Goal: Transaction & Acquisition: Download file/media

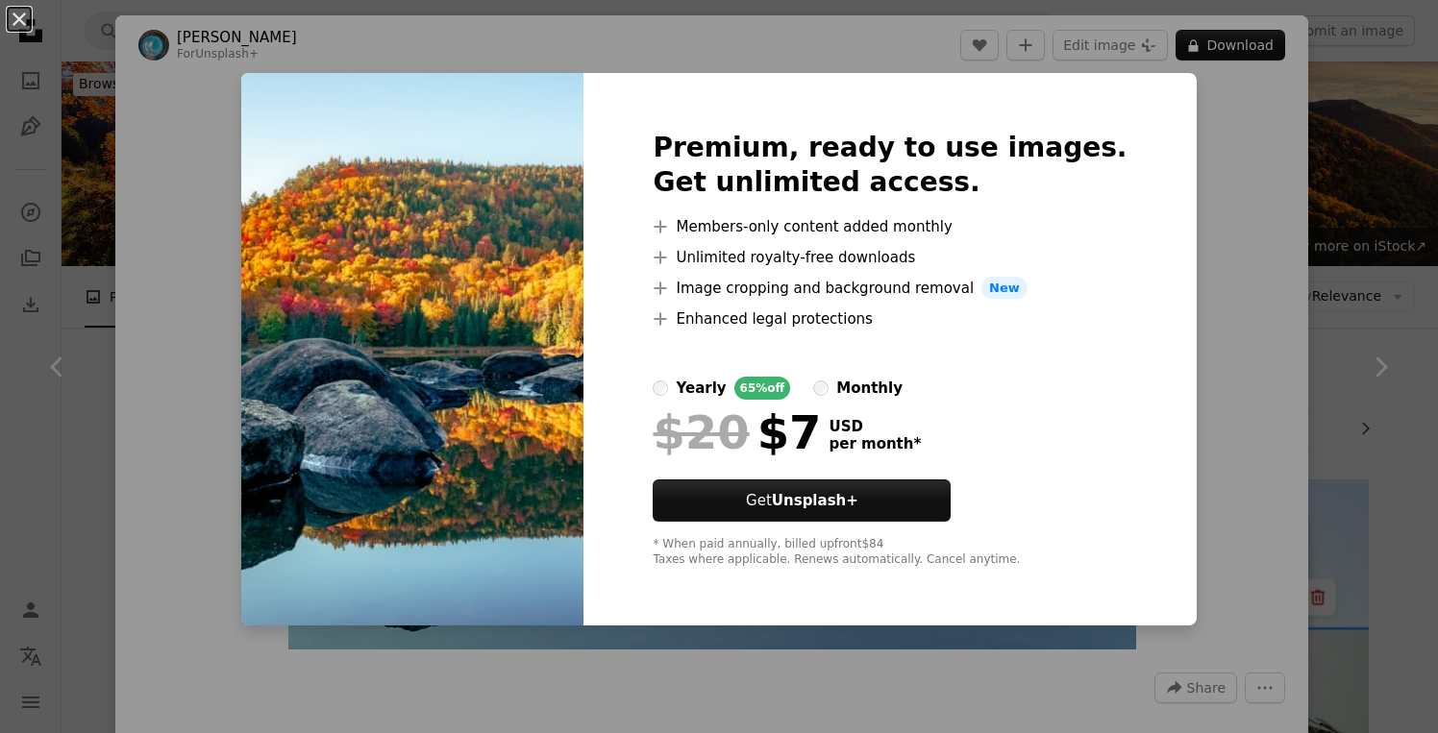
scroll to position [2603, 0]
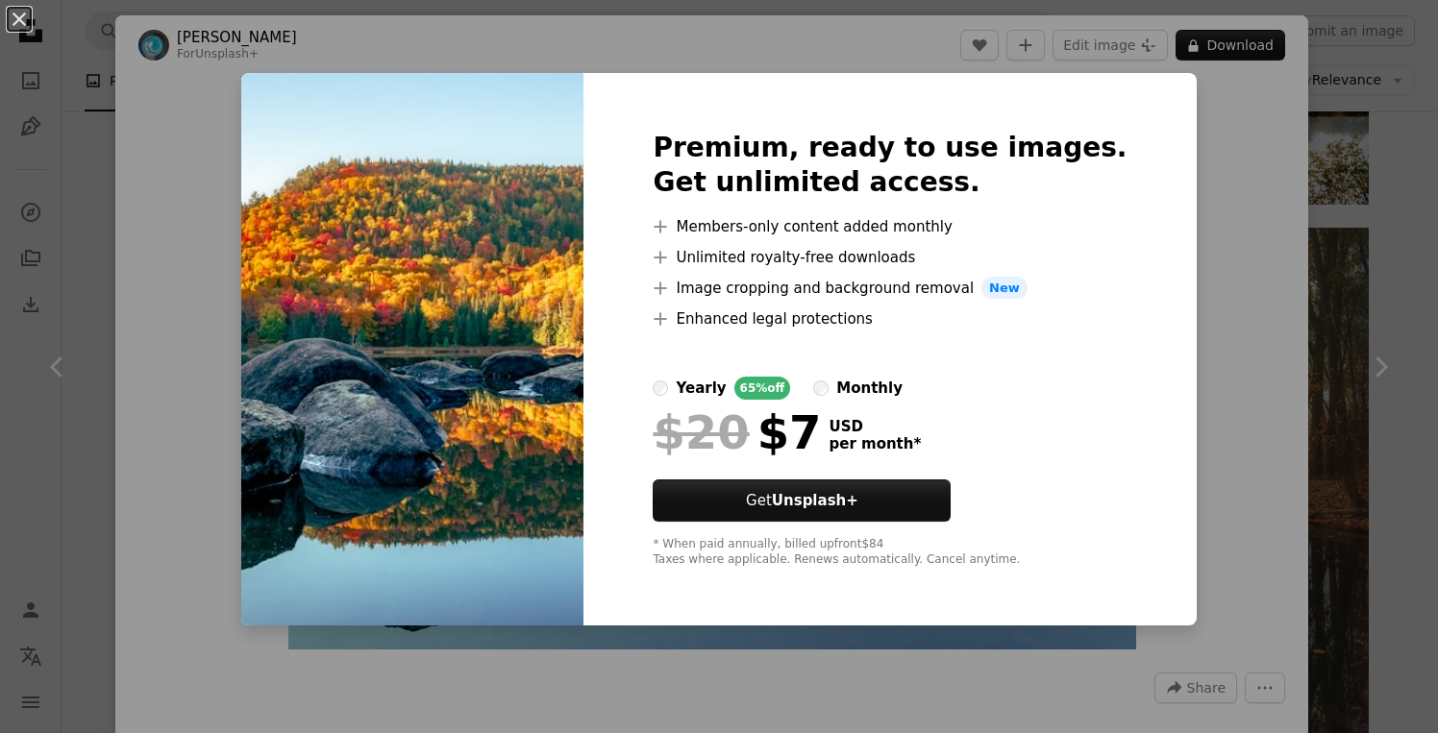
click at [1361, 317] on div "An X shape Premium, ready to use images. Get unlimited access. A plus sign Memb…" at bounding box center [719, 366] width 1438 height 733
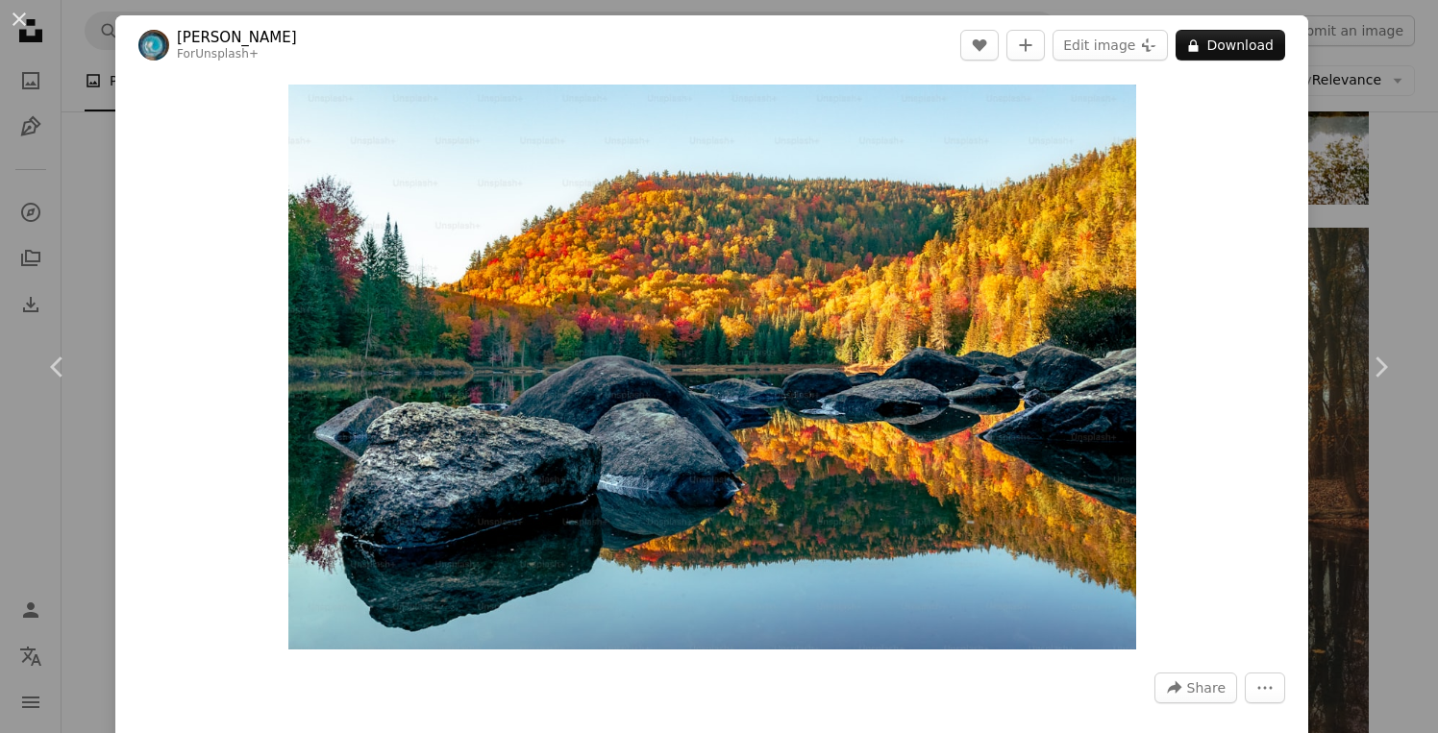
click at [1345, 268] on div "An X shape Chevron left Chevron right [PERSON_NAME] For Unsplash+ A heart A plu…" at bounding box center [719, 366] width 1438 height 733
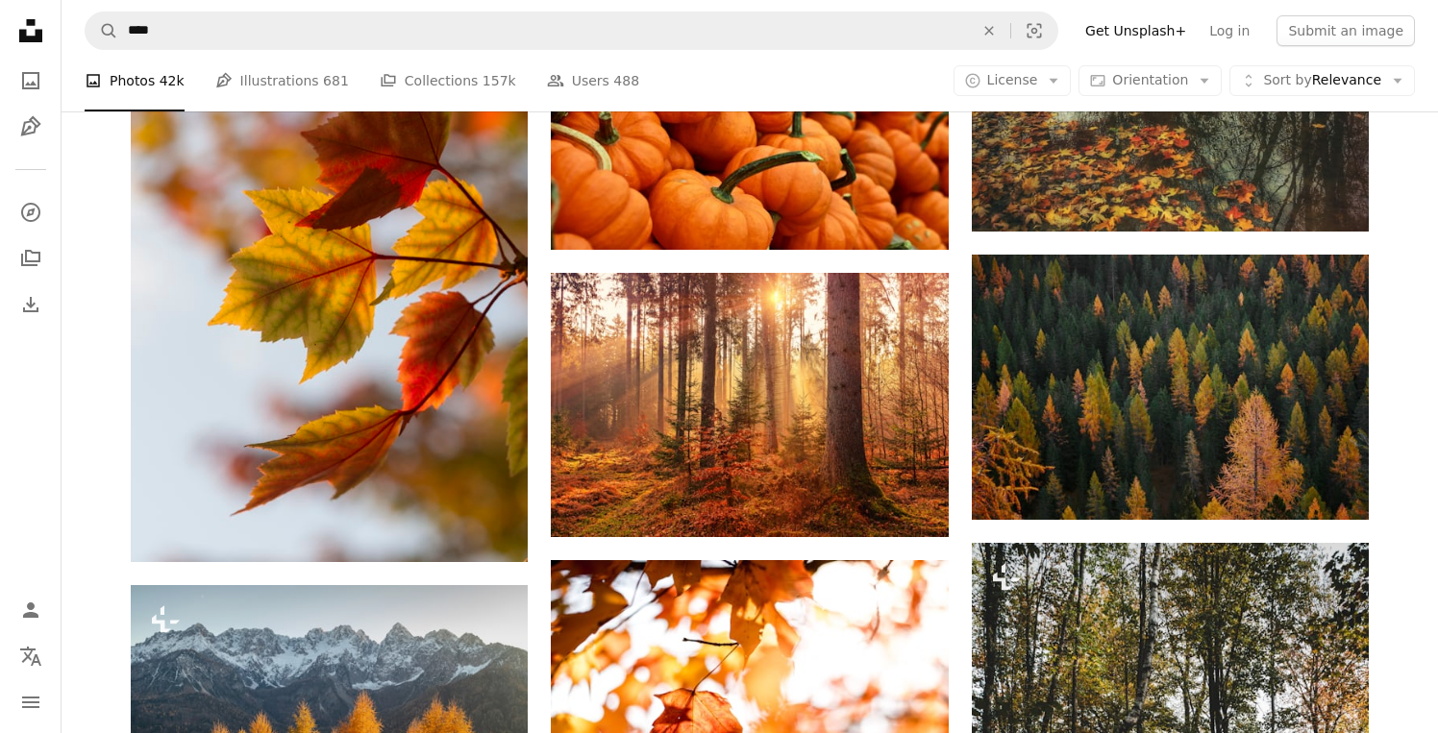
scroll to position [3159, 0]
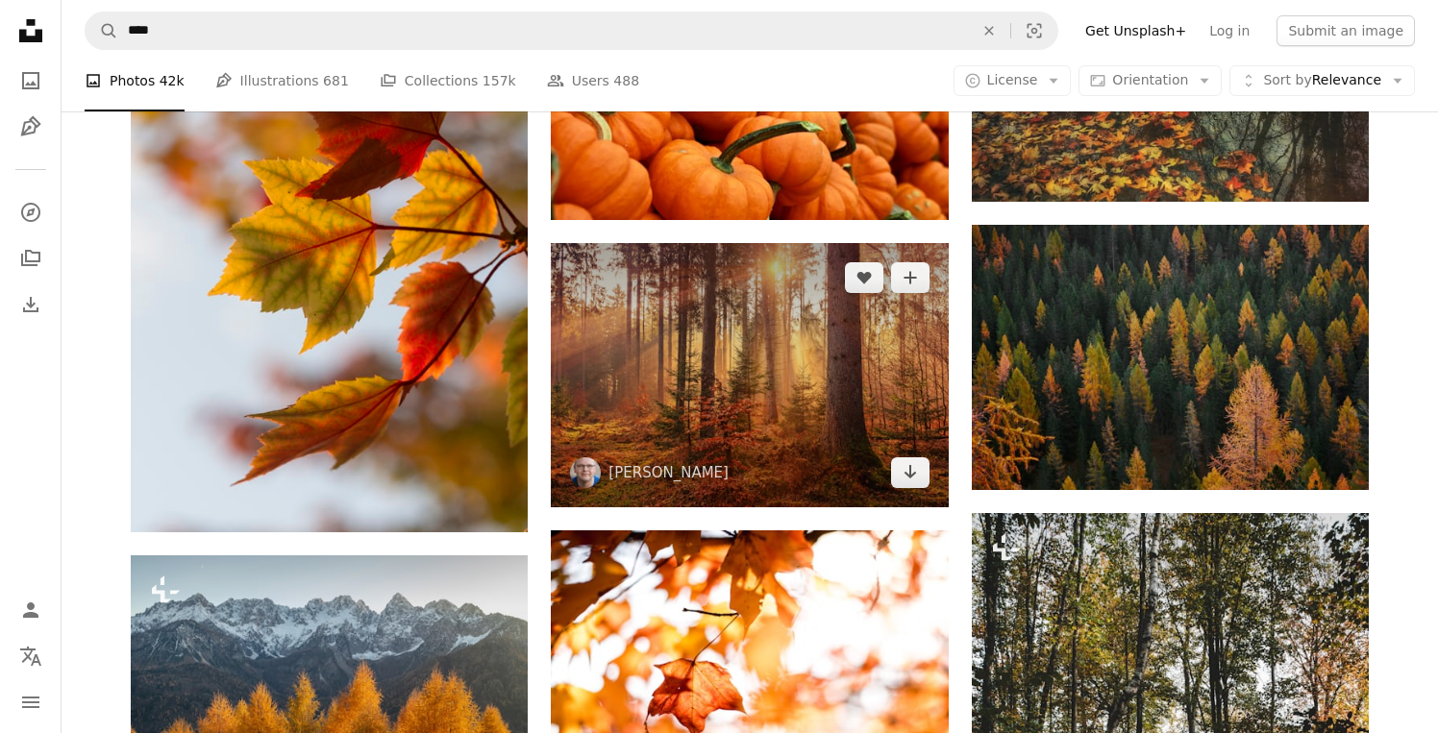
click at [834, 356] on img at bounding box center [749, 375] width 397 height 264
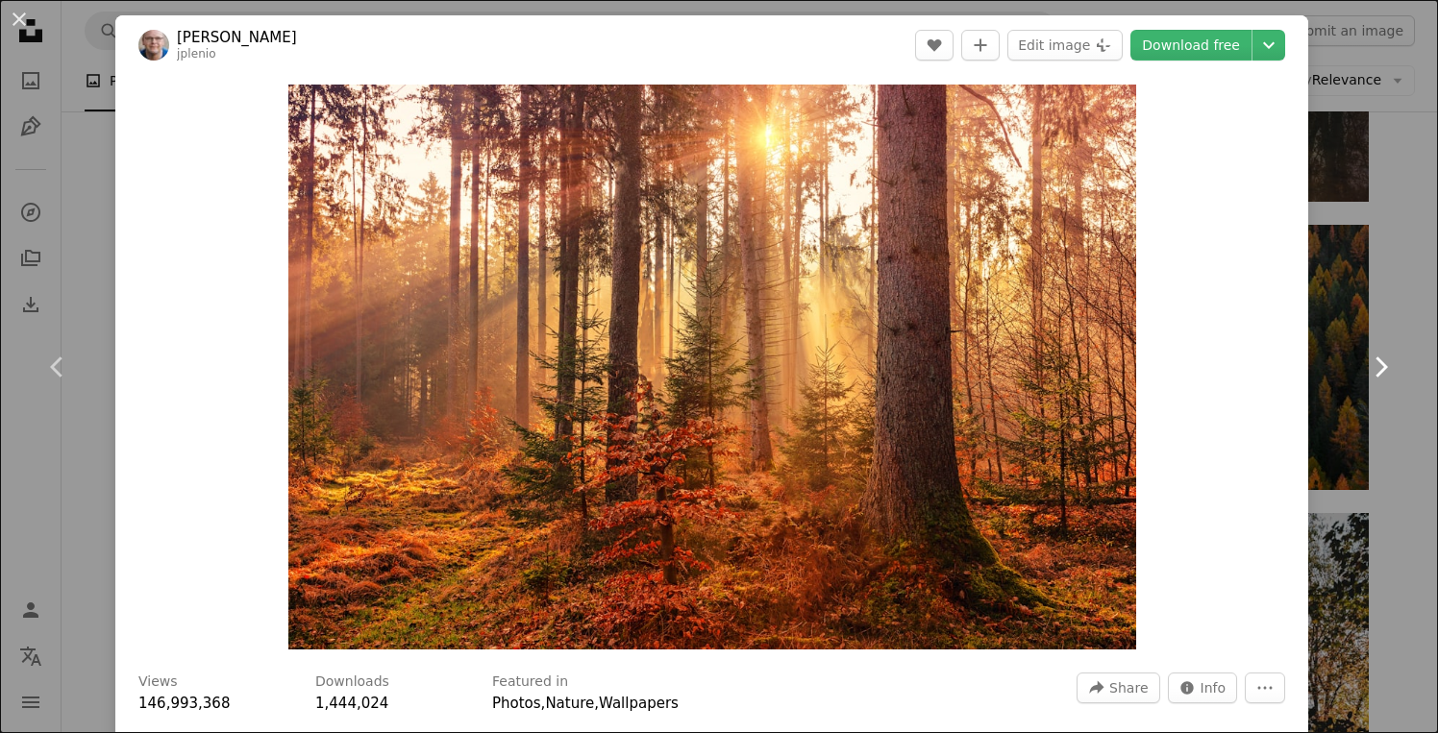
click at [1398, 325] on link "Chevron right" at bounding box center [1379, 367] width 115 height 184
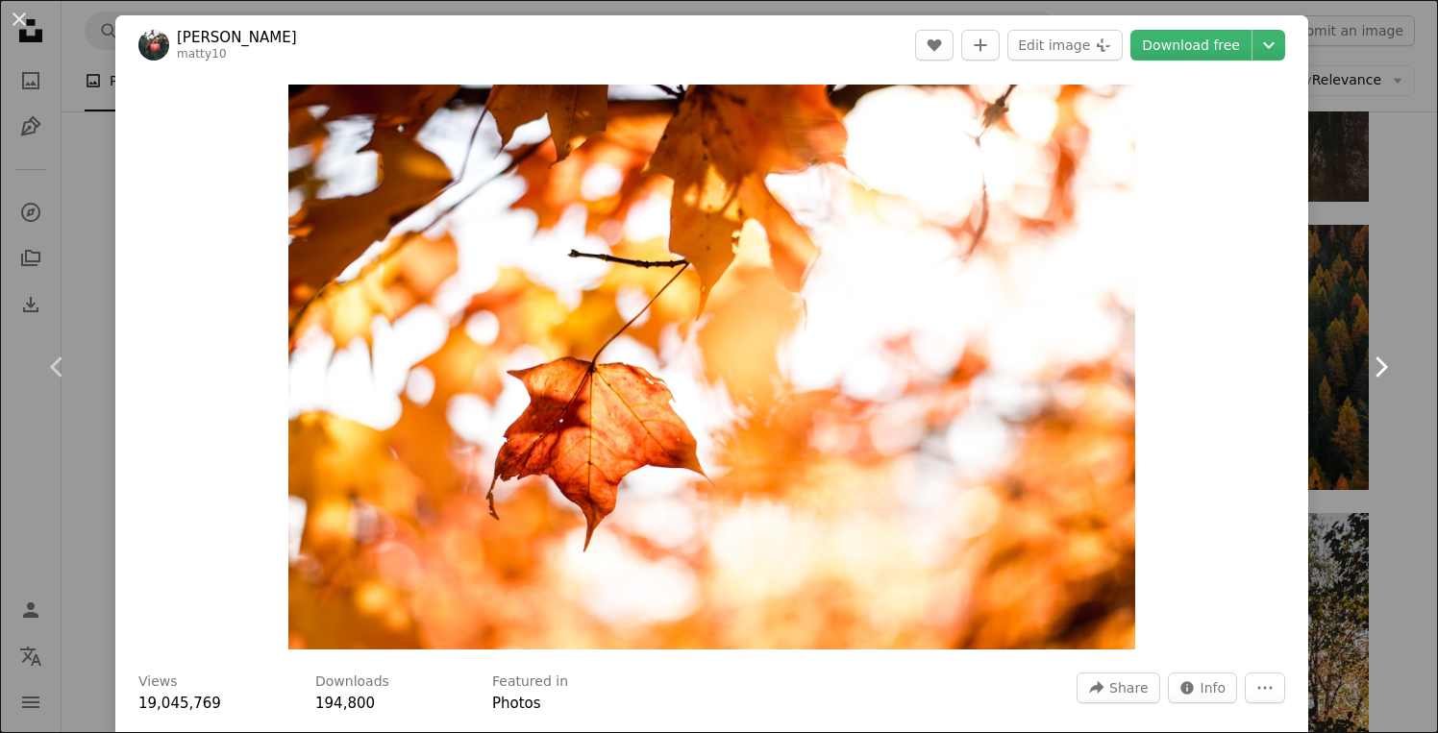
click at [1416, 304] on link "Chevron right" at bounding box center [1379, 367] width 115 height 184
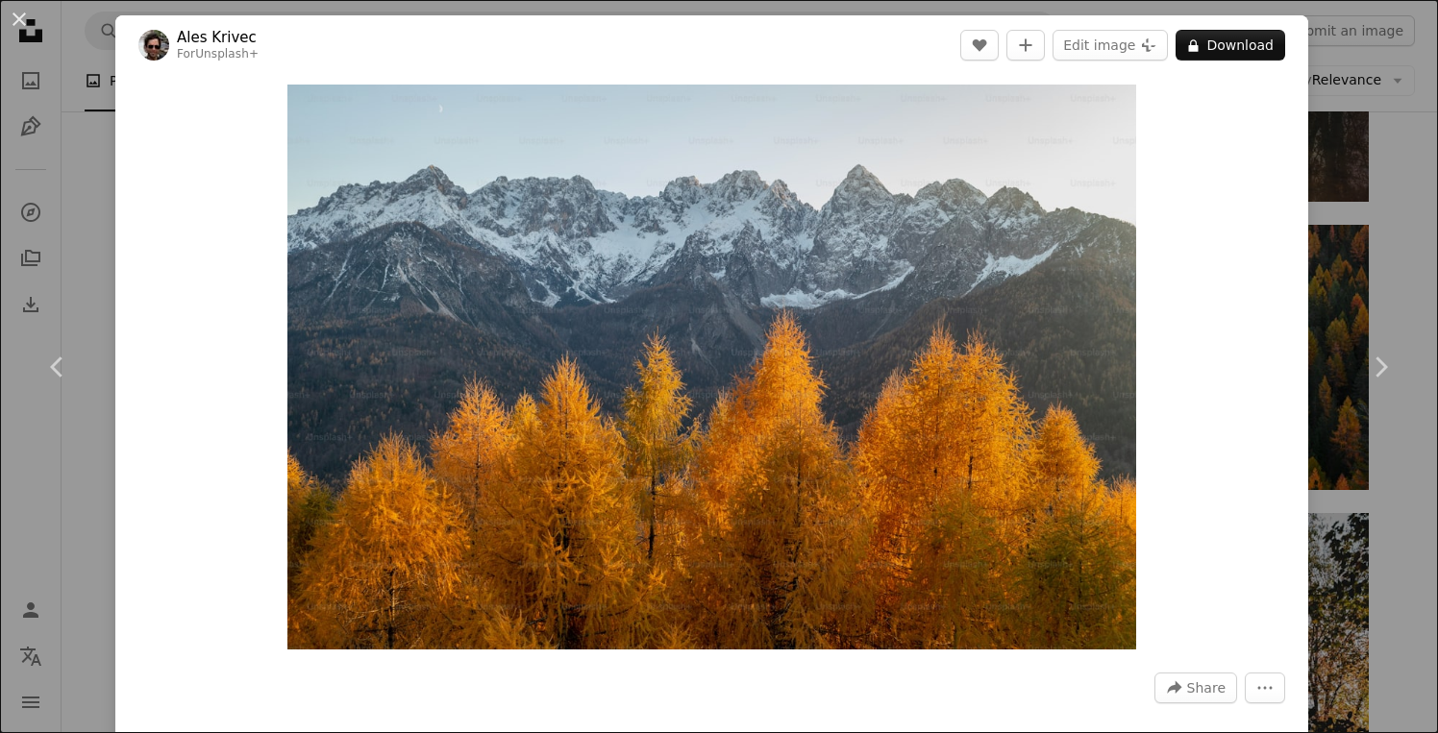
click at [1351, 238] on div "An X shape Chevron left Chevron right Ales Krivec For Unsplash+ A heart A plus …" at bounding box center [719, 366] width 1438 height 733
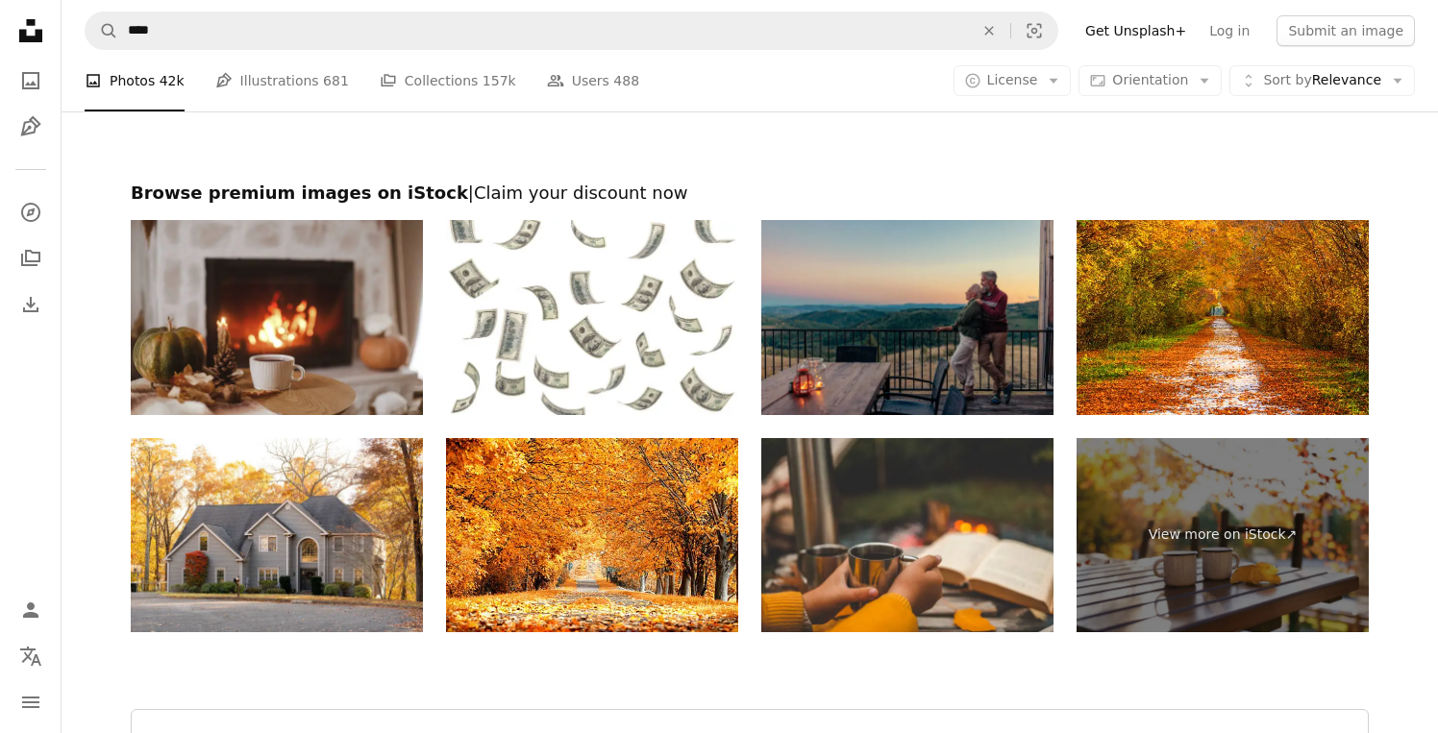
scroll to position [6408, 0]
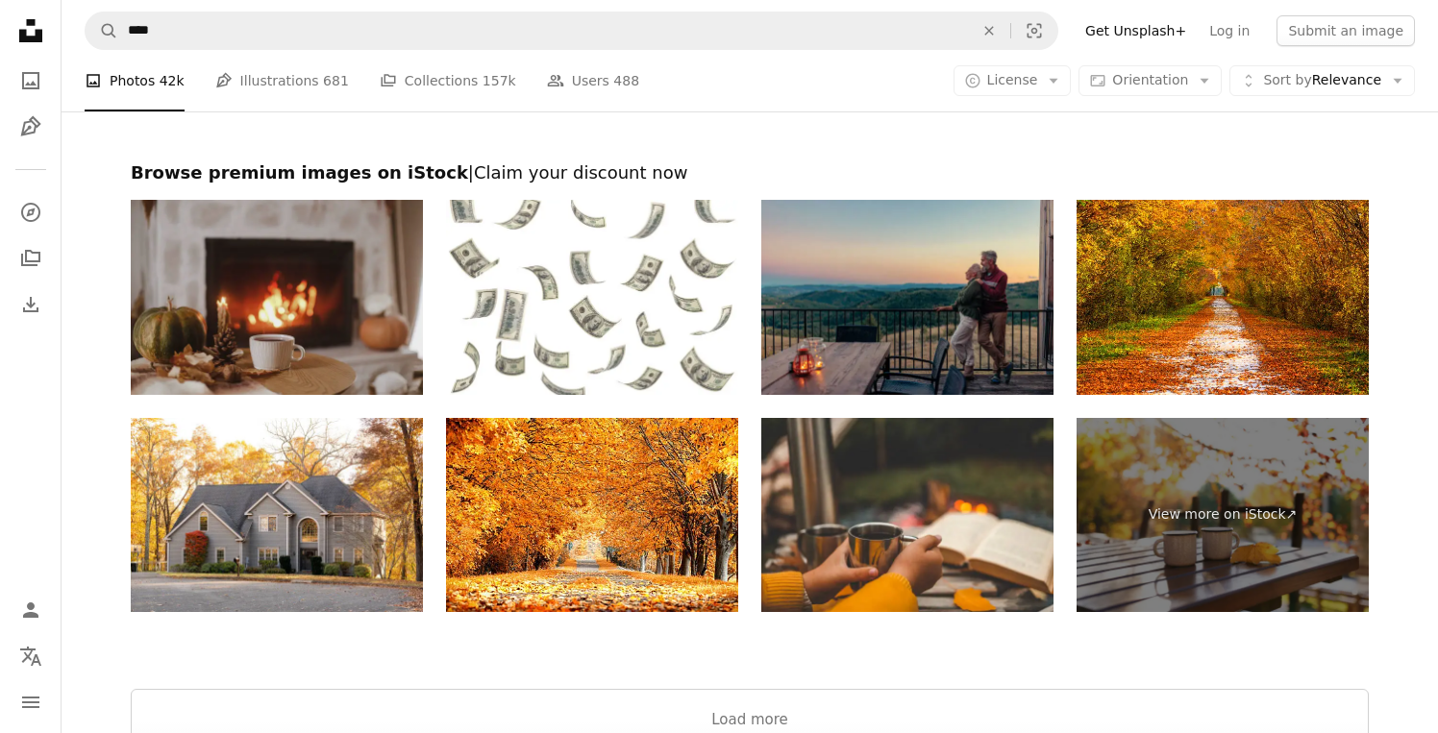
click at [328, 265] on img at bounding box center [277, 297] width 292 height 195
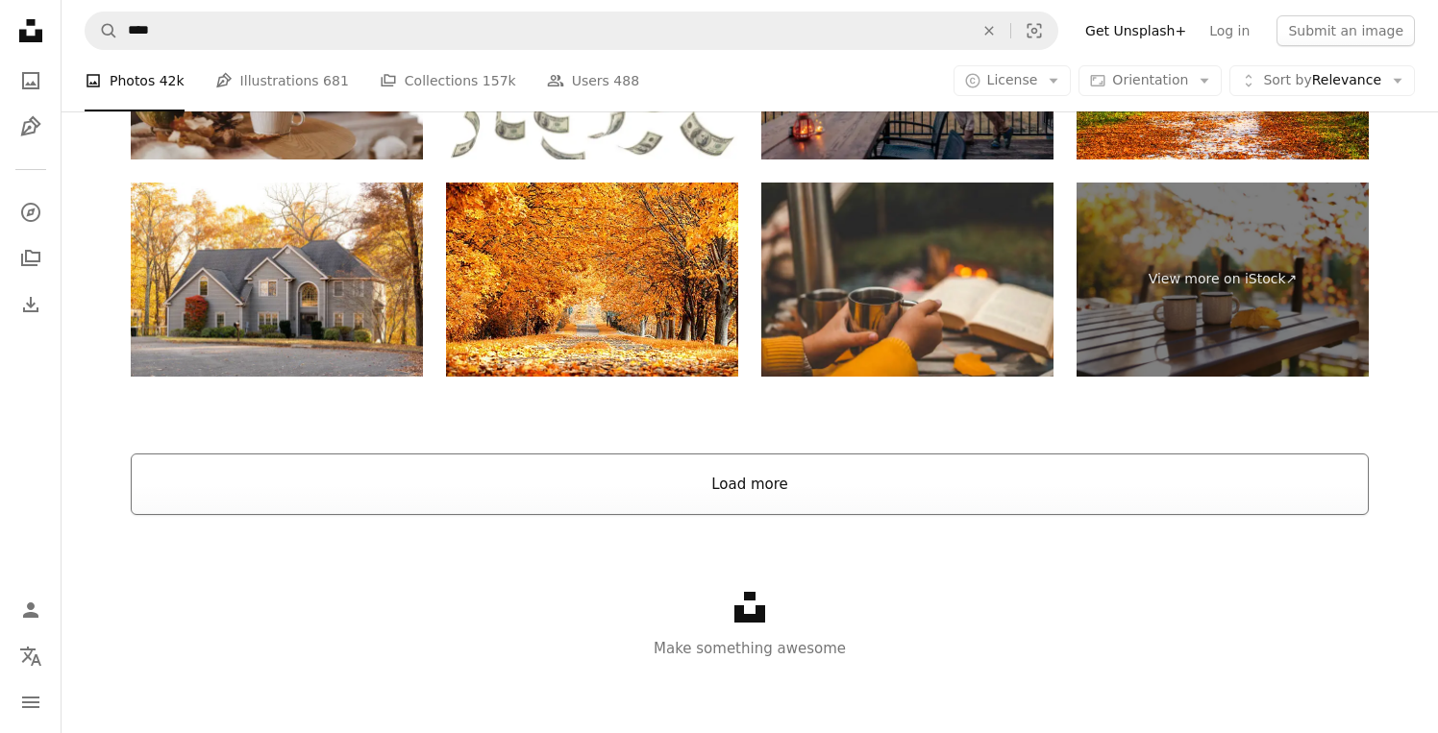
click at [387, 490] on button "Load more" at bounding box center [750, 484] width 1238 height 61
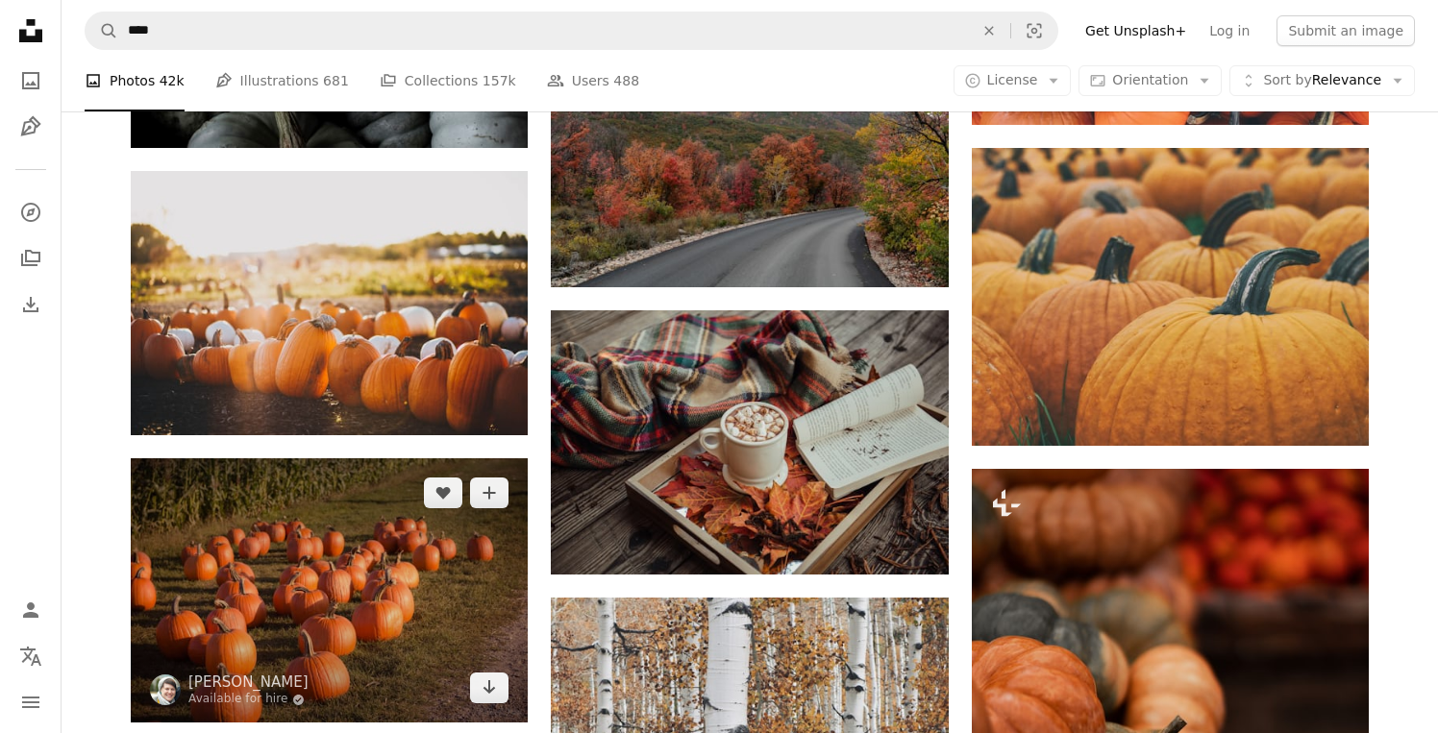
scroll to position [14907, 0]
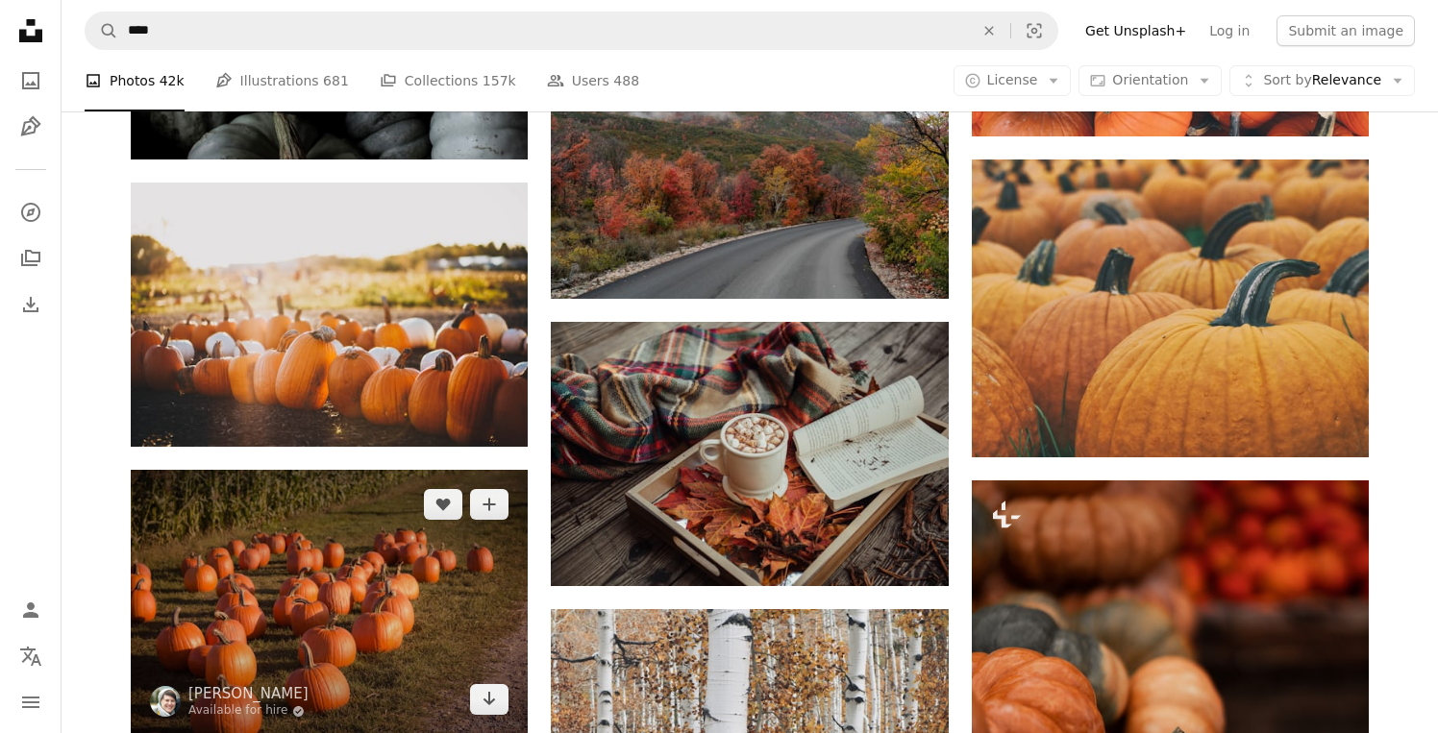
click at [374, 513] on img at bounding box center [329, 602] width 397 height 264
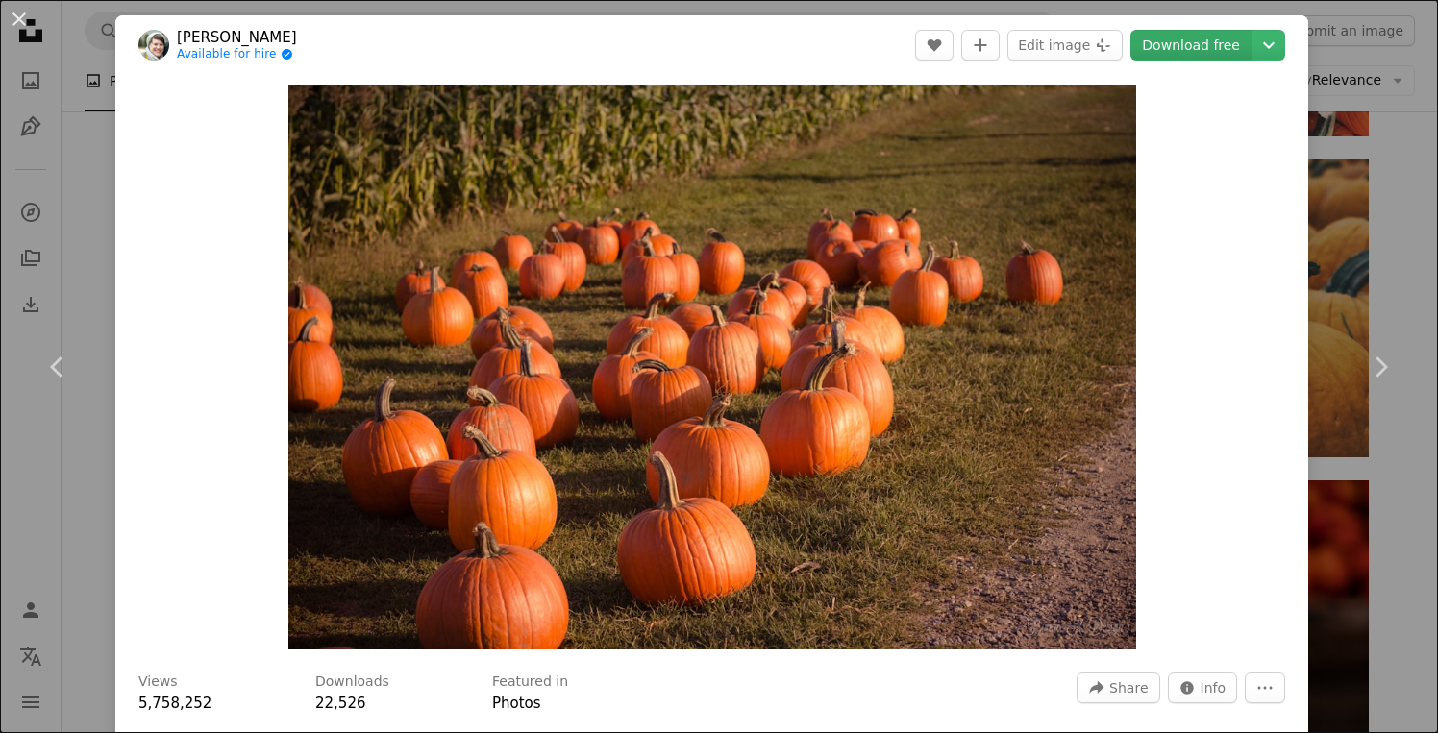
click at [1168, 48] on link "Download free" at bounding box center [1190, 45] width 121 height 31
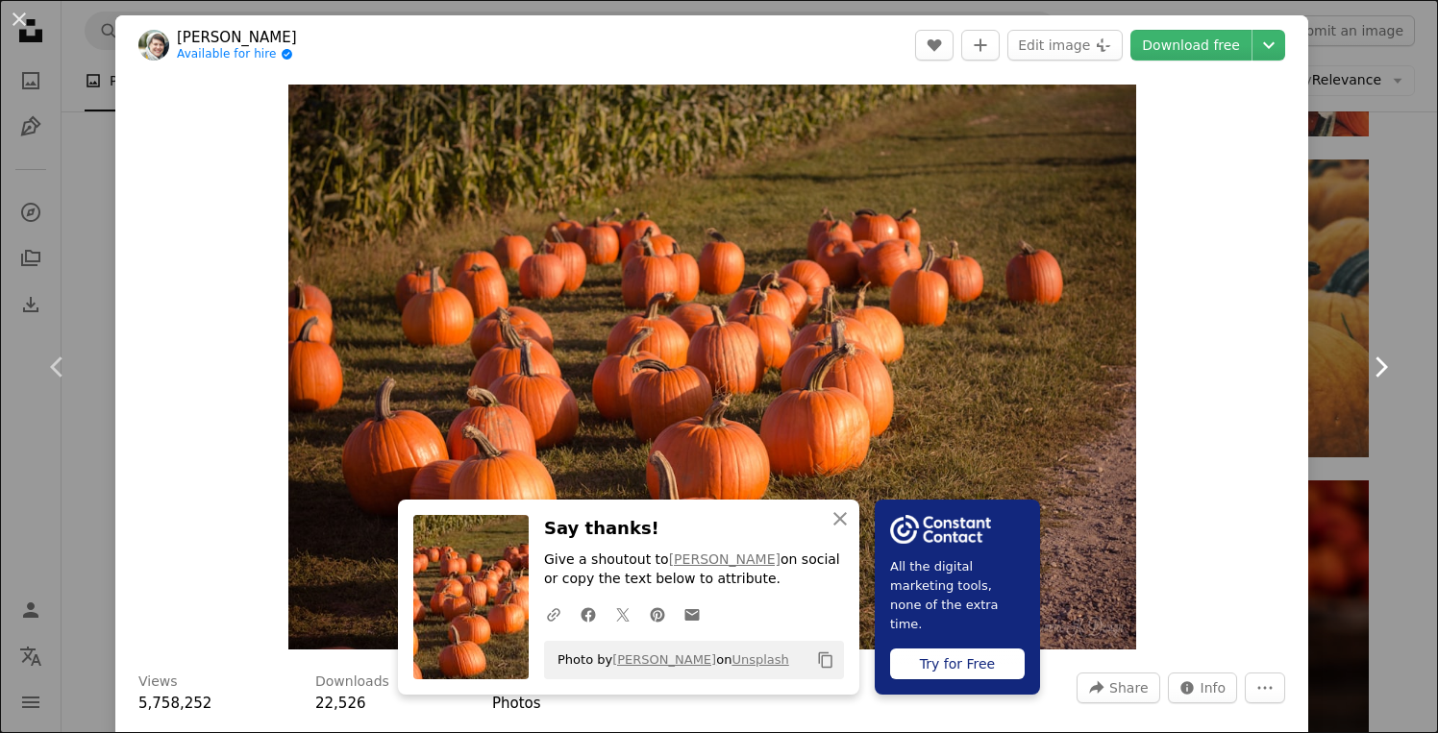
click at [1378, 399] on link "Chevron right" at bounding box center [1379, 367] width 115 height 184
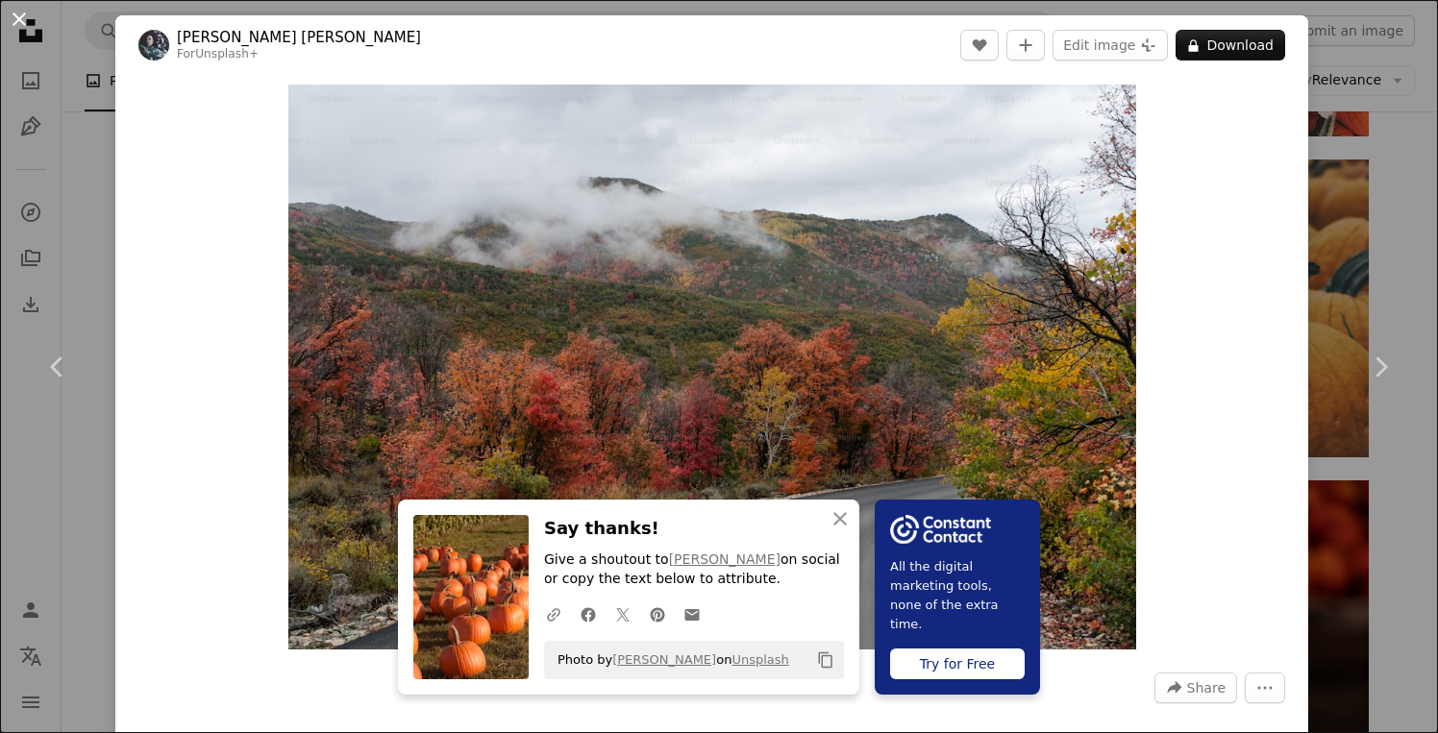
click at [10, 21] on button "An X shape" at bounding box center [19, 19] width 23 height 23
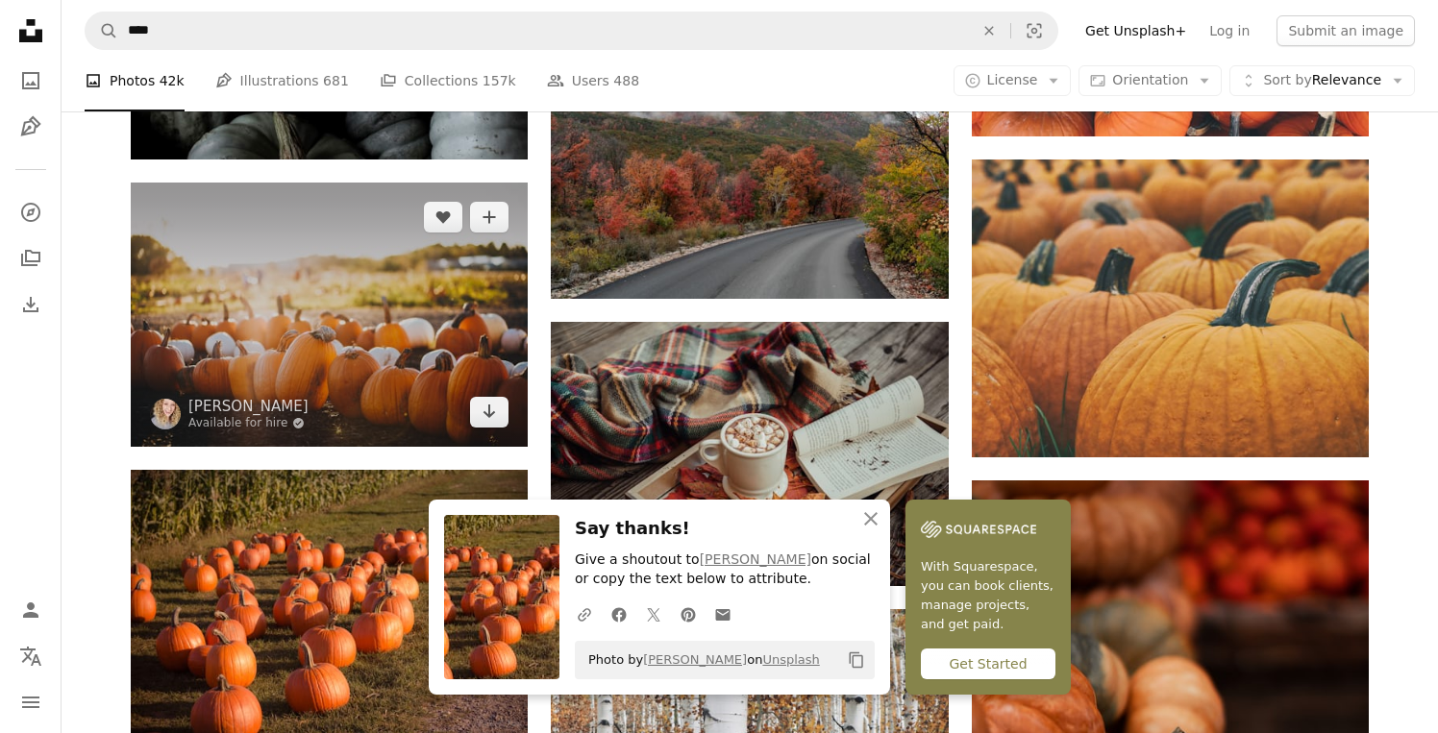
click at [261, 290] on img at bounding box center [329, 315] width 397 height 264
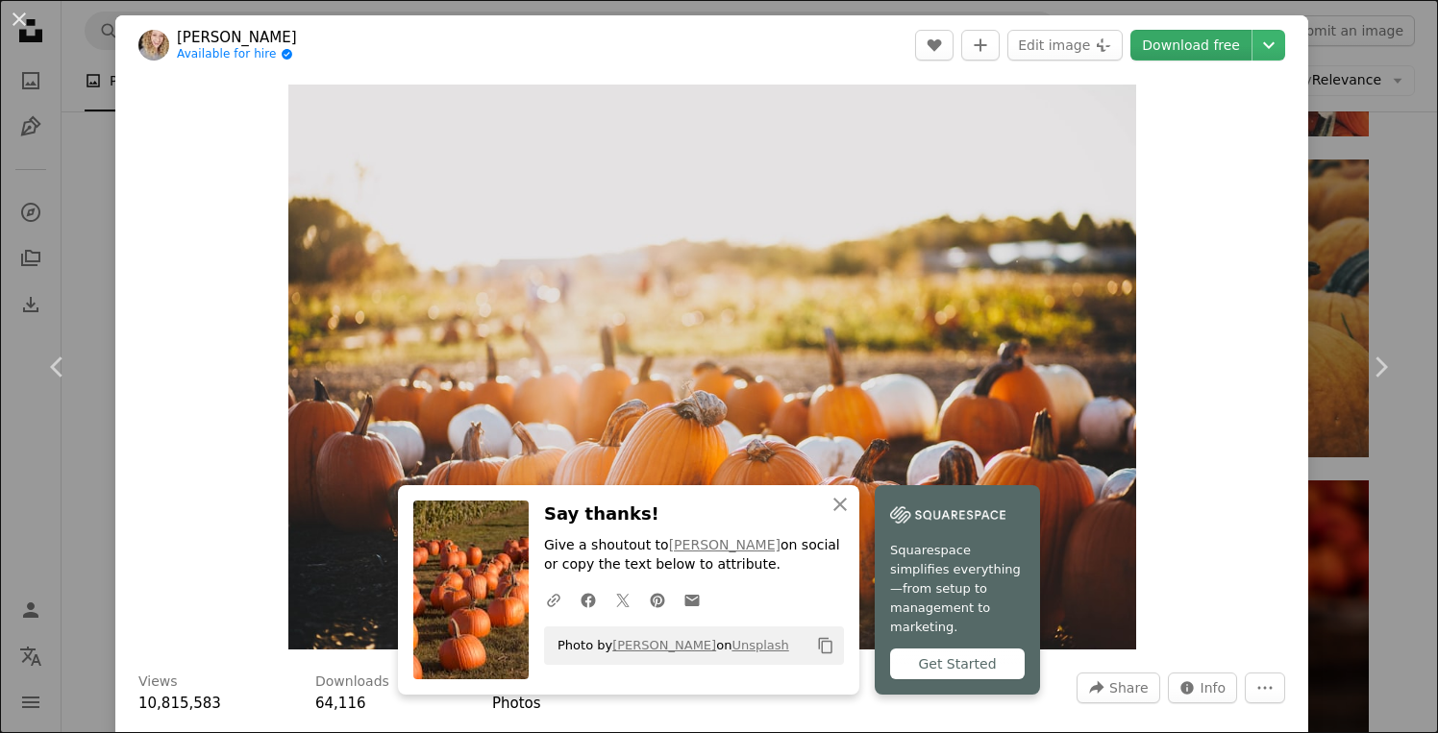
click at [1243, 39] on link "Download free" at bounding box center [1190, 45] width 121 height 31
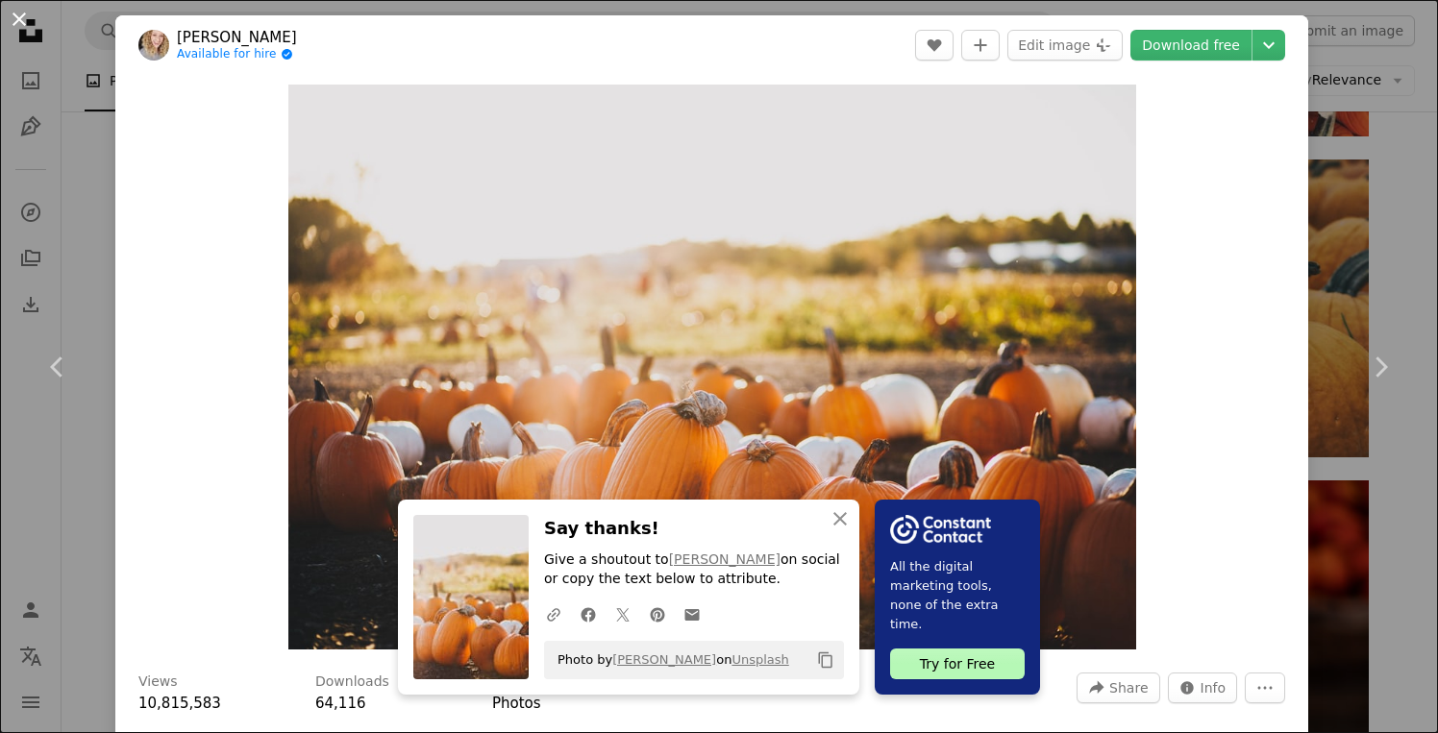
click at [27, 22] on button "An X shape" at bounding box center [19, 19] width 23 height 23
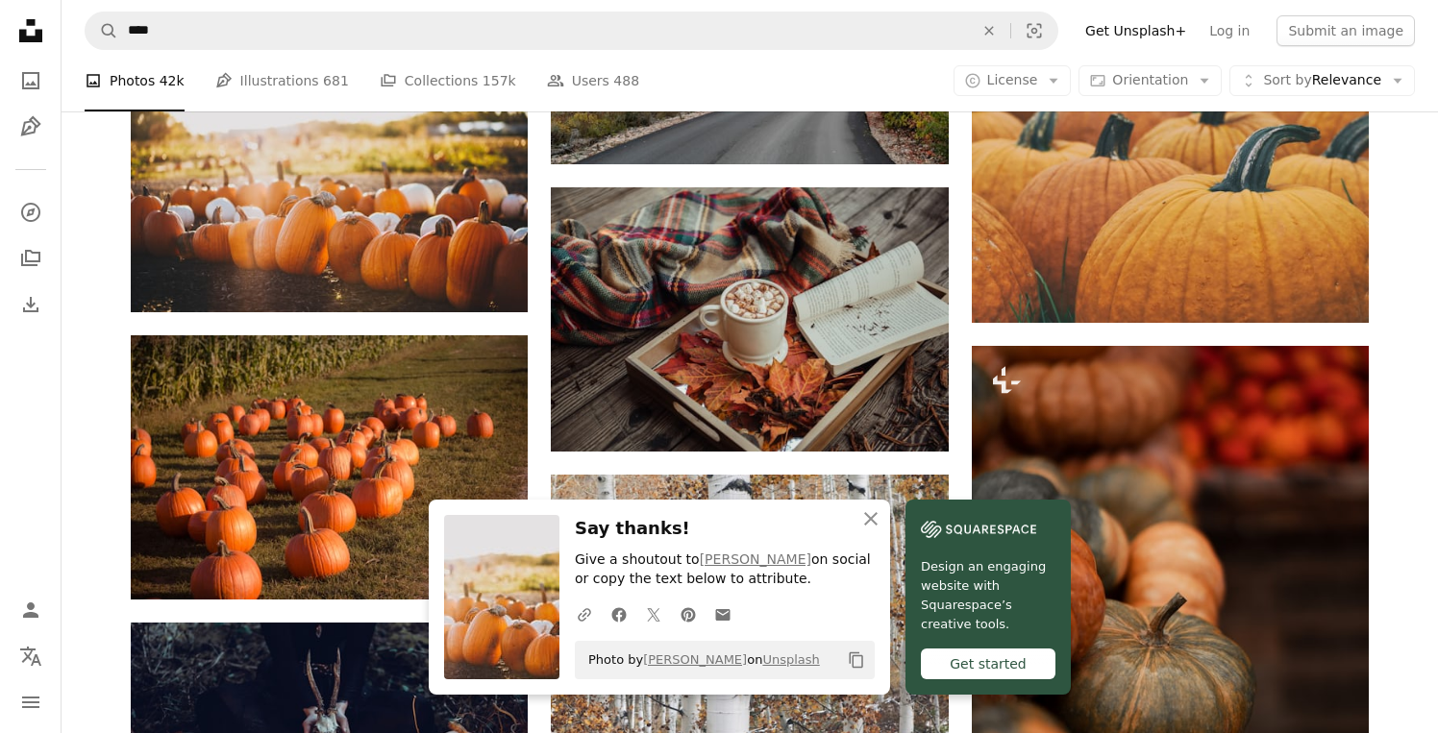
scroll to position [15023, 0]
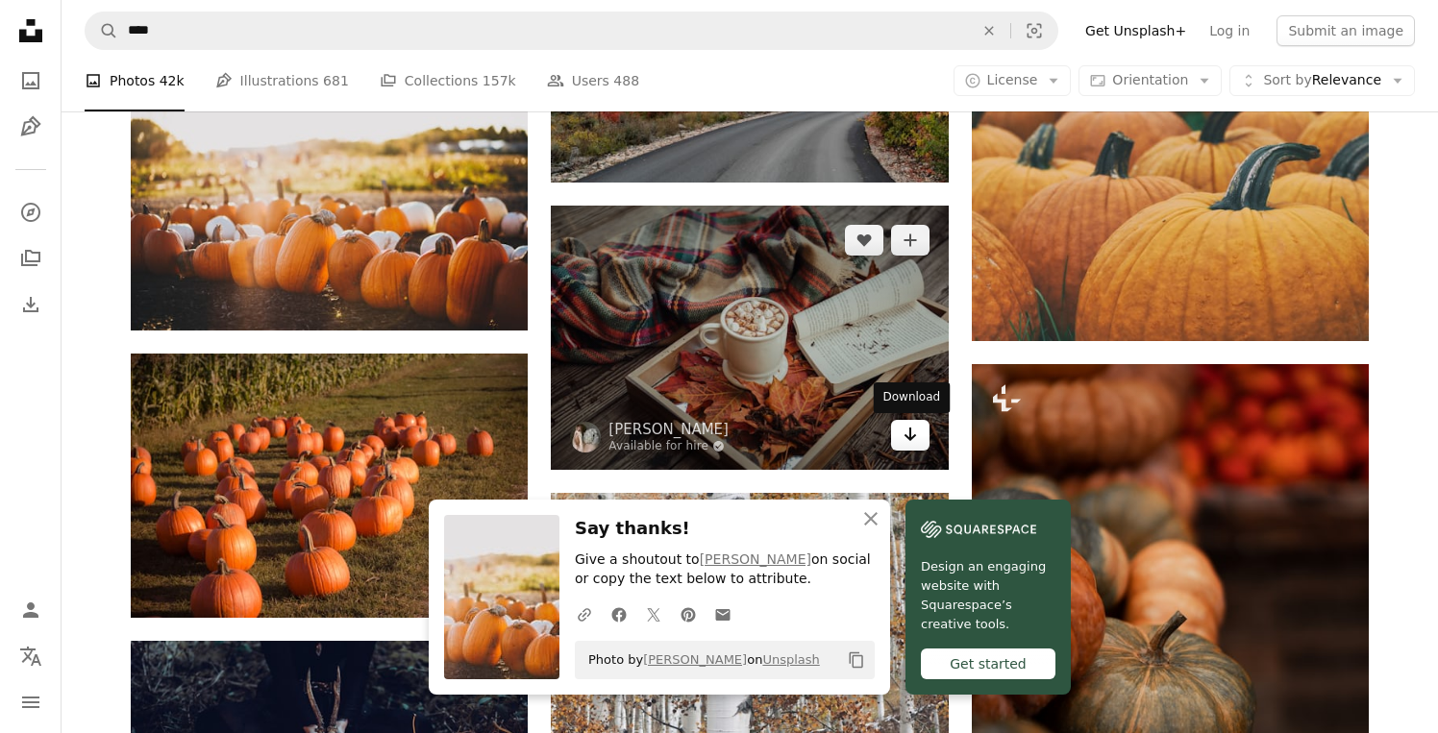
click at [902, 438] on icon "Arrow pointing down" at bounding box center [909, 434] width 15 height 23
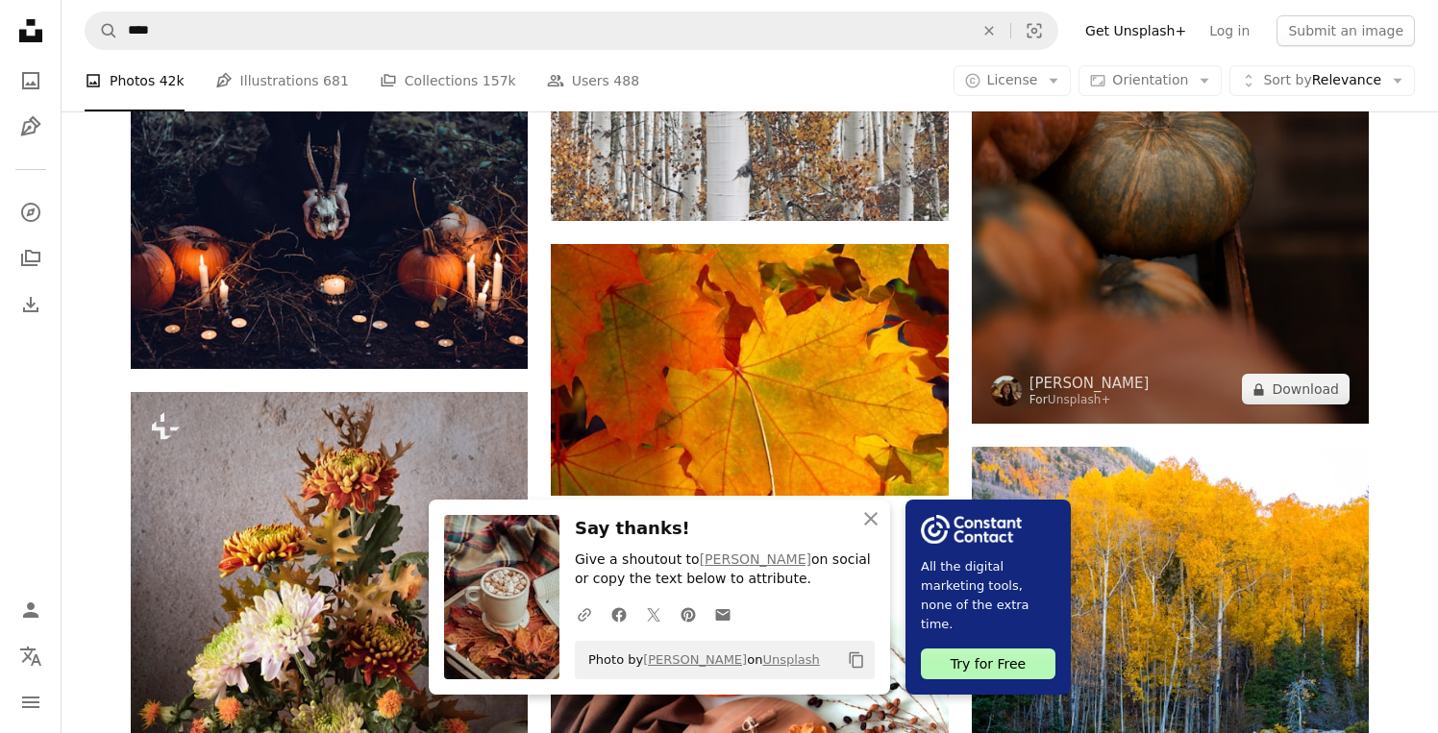
scroll to position [15536, 0]
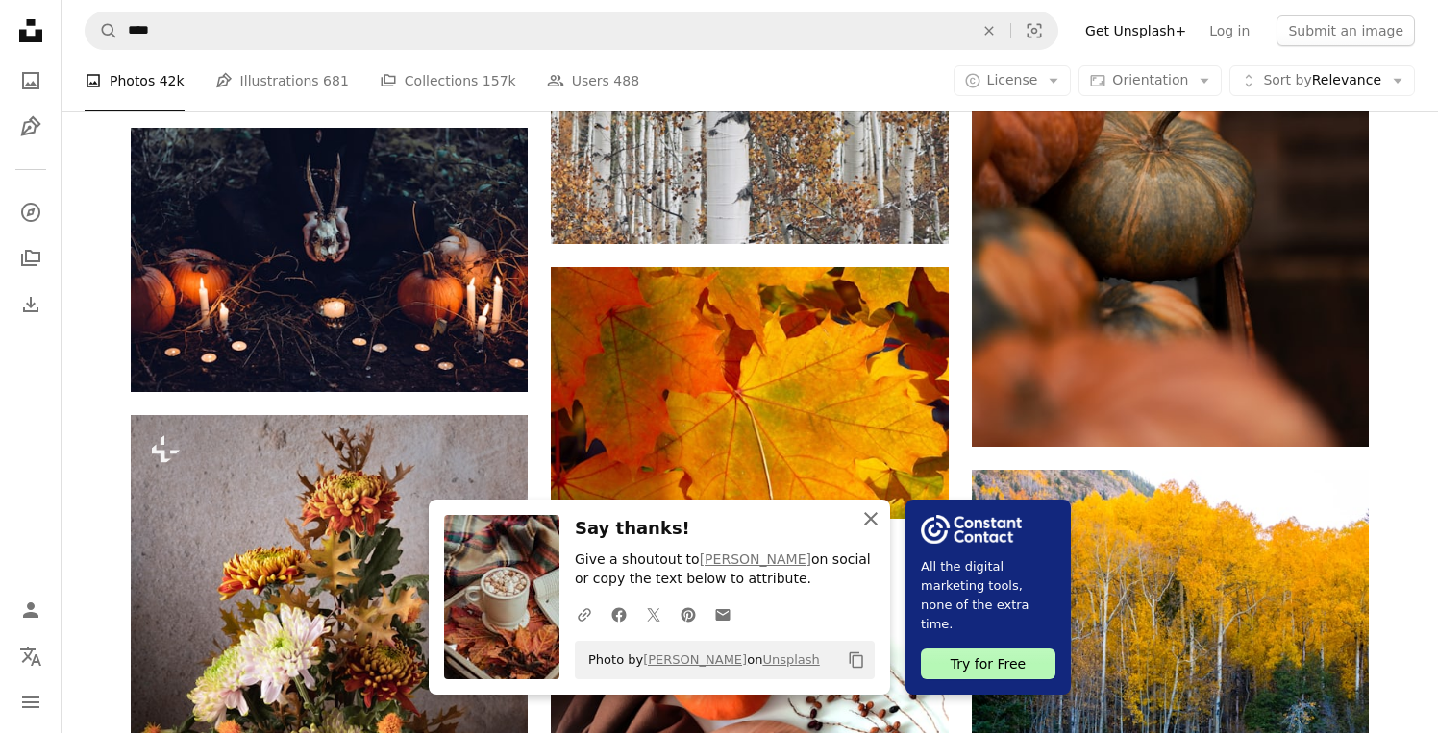
click at [873, 525] on icon "button" at bounding box center [870, 518] width 13 height 13
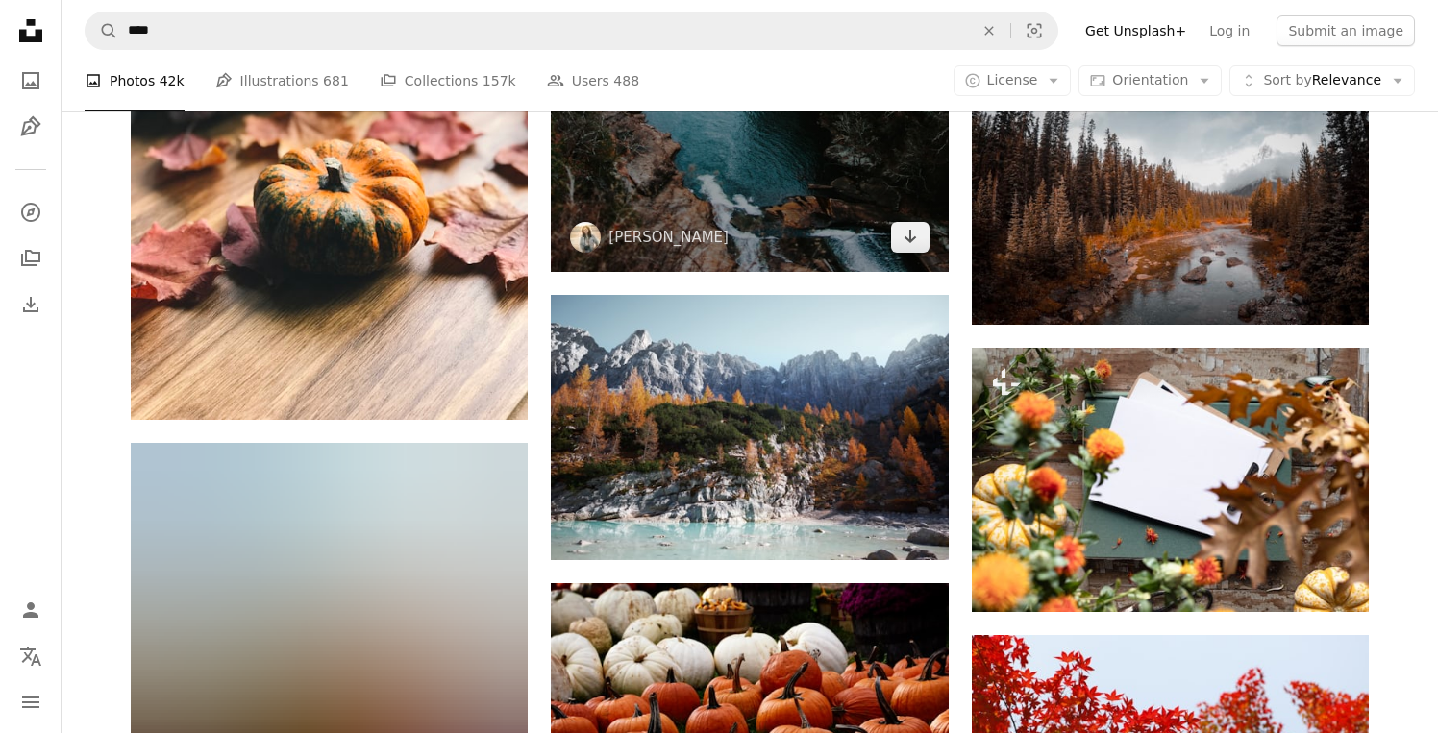
scroll to position [39924, 0]
